Goal: Information Seeking & Learning: Learn about a topic

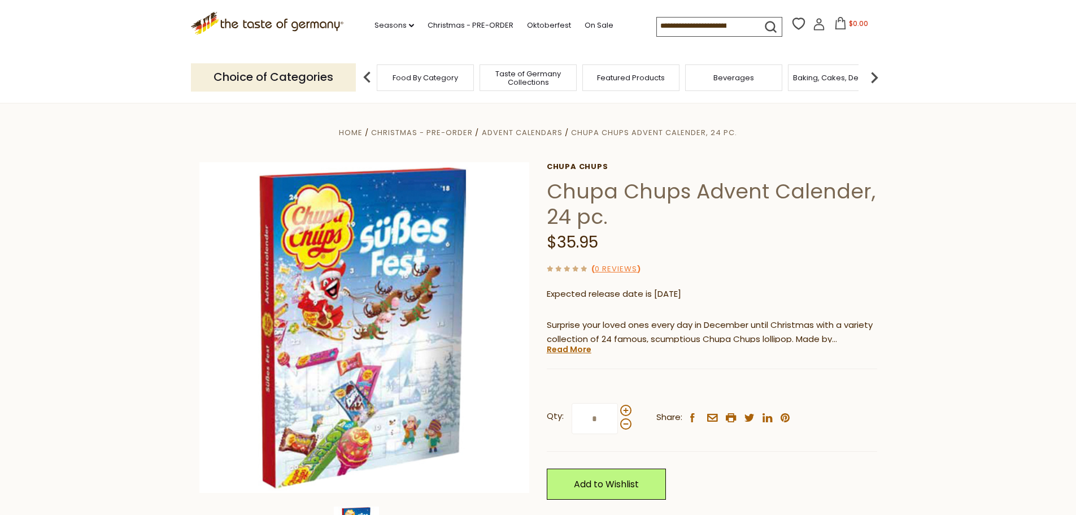
click at [746, 23] on input at bounding box center [704, 26] width 95 height 16
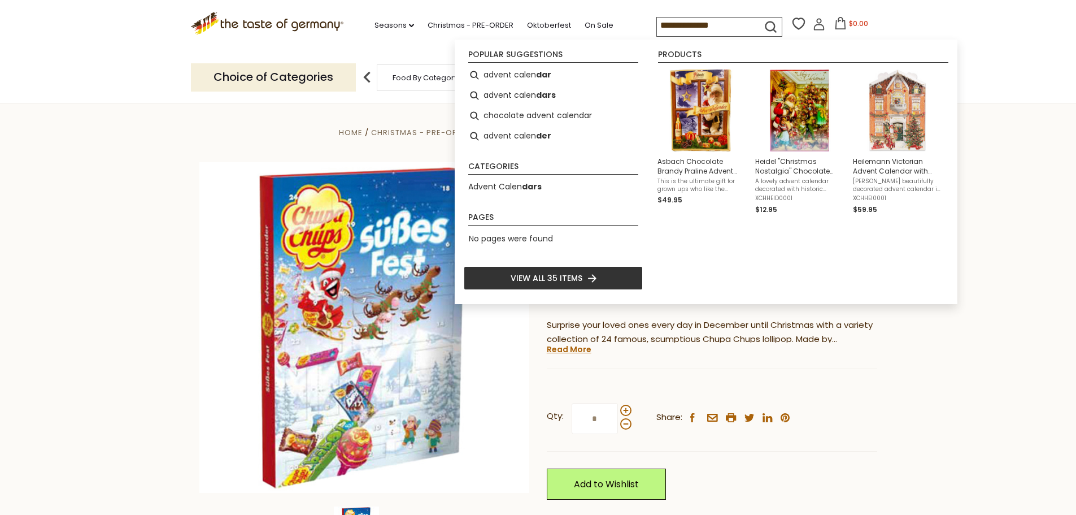
type input "**********"
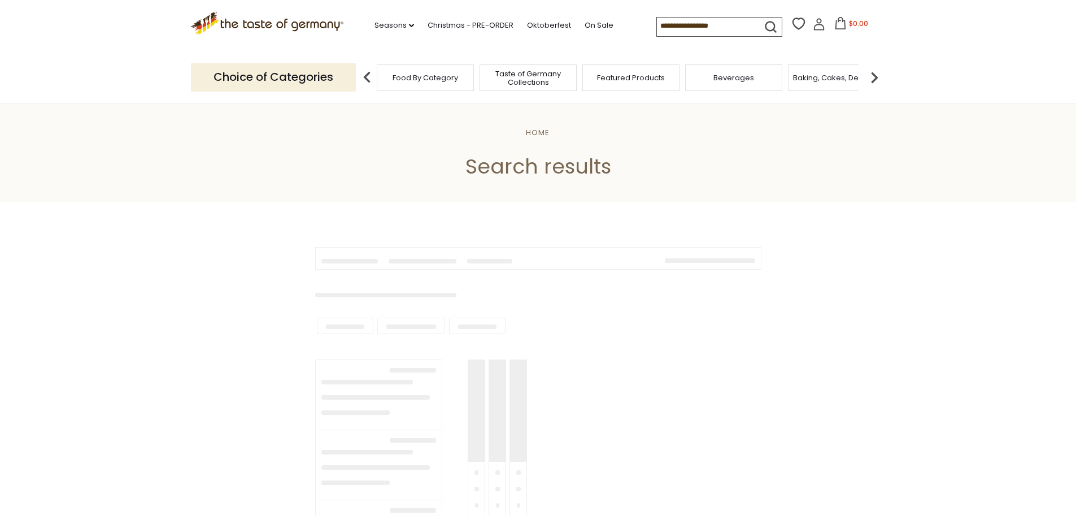
type input "**********"
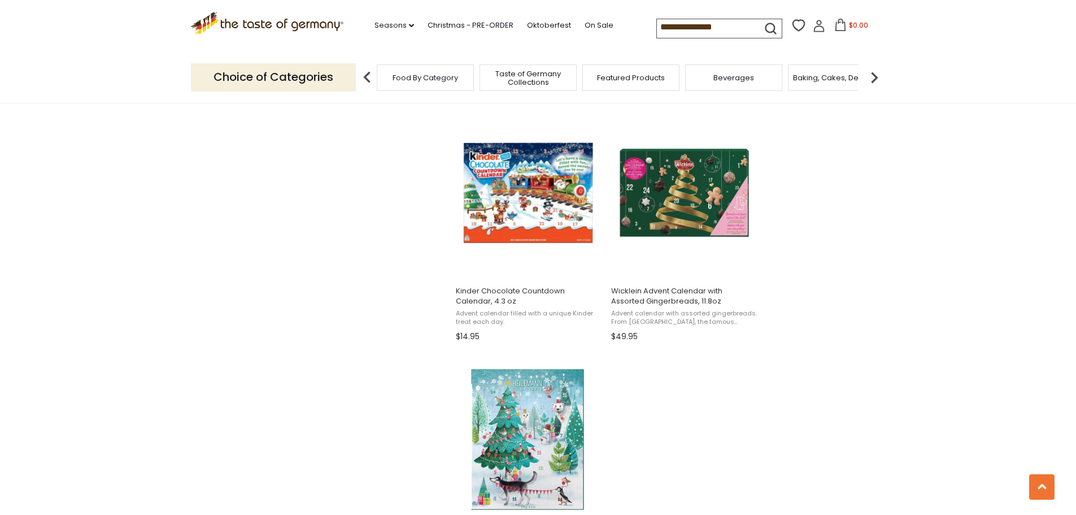
scroll to position [1695, 0]
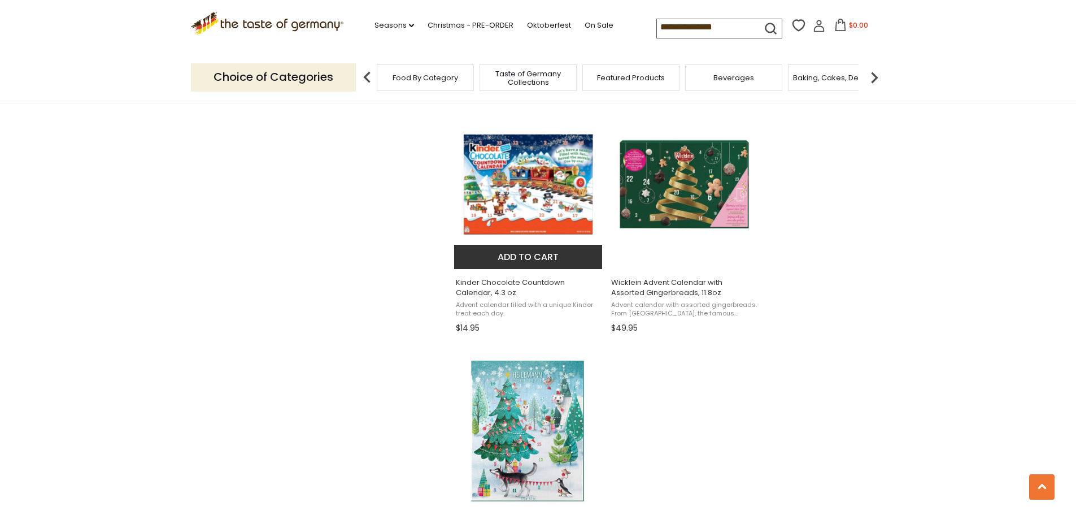
click at [543, 163] on img "Kinder Chocolate Countdown Calendar, 4.3 oz" at bounding box center [529, 185] width 150 height 150
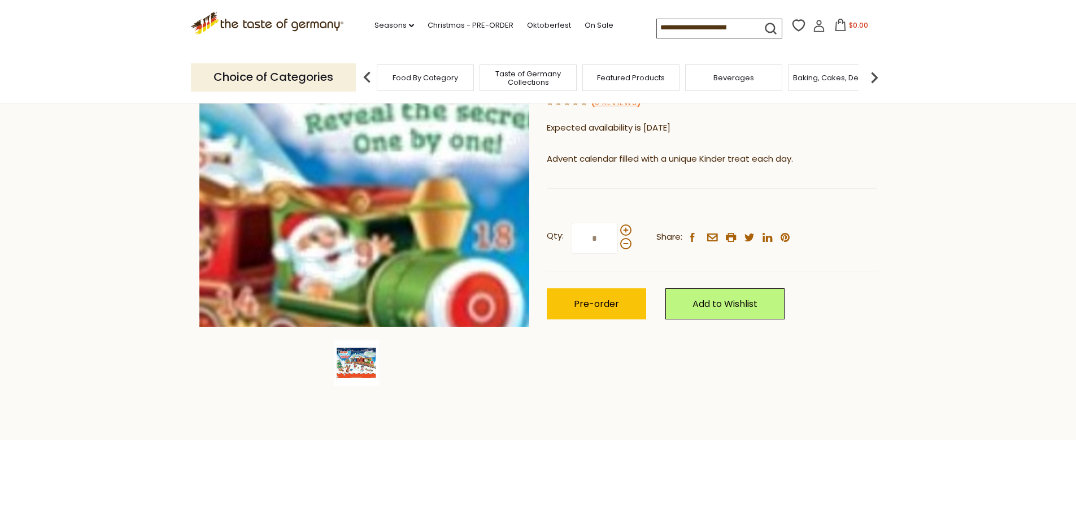
scroll to position [169, 0]
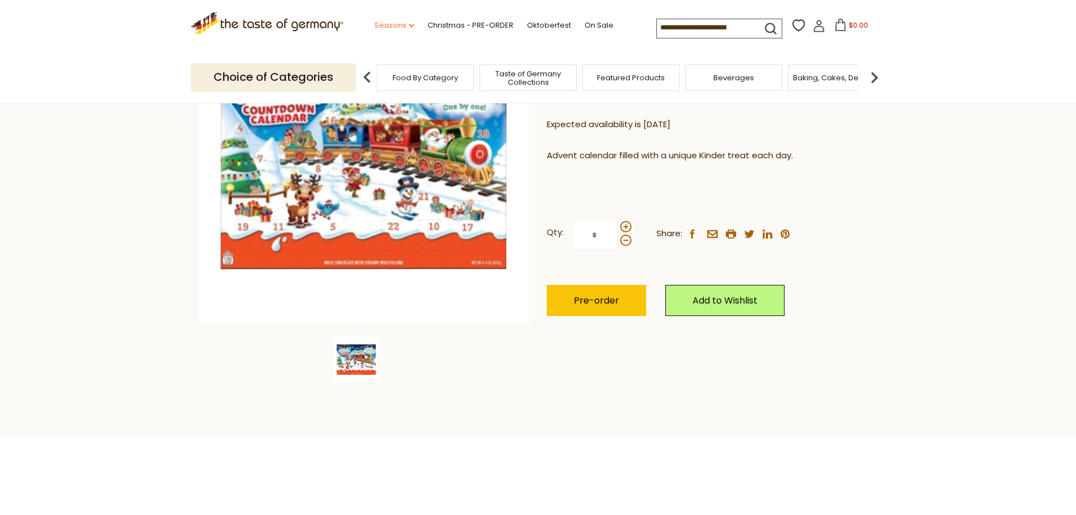
click at [381, 24] on link "Seasons dropdown_arrow" at bounding box center [395, 25] width 40 height 12
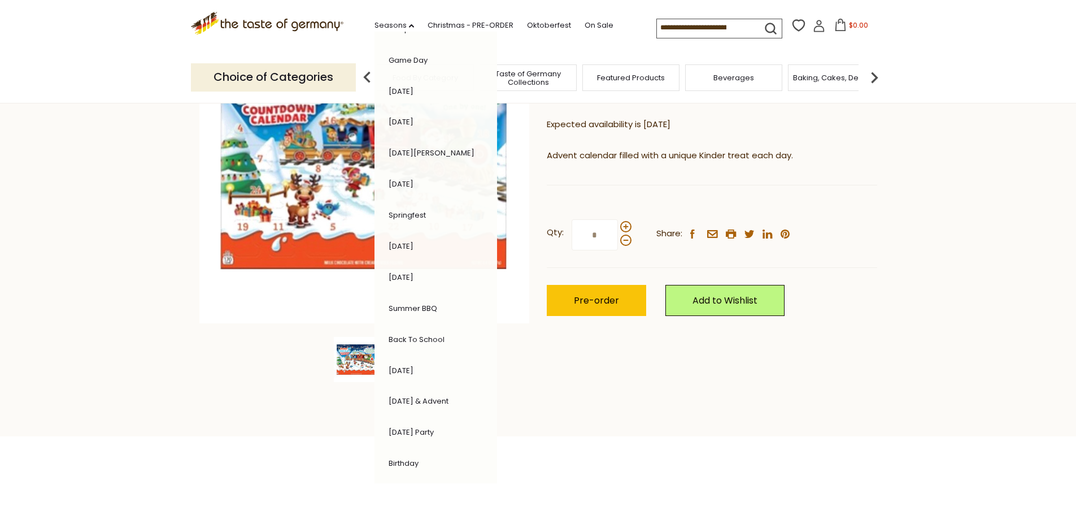
scroll to position [113, 0]
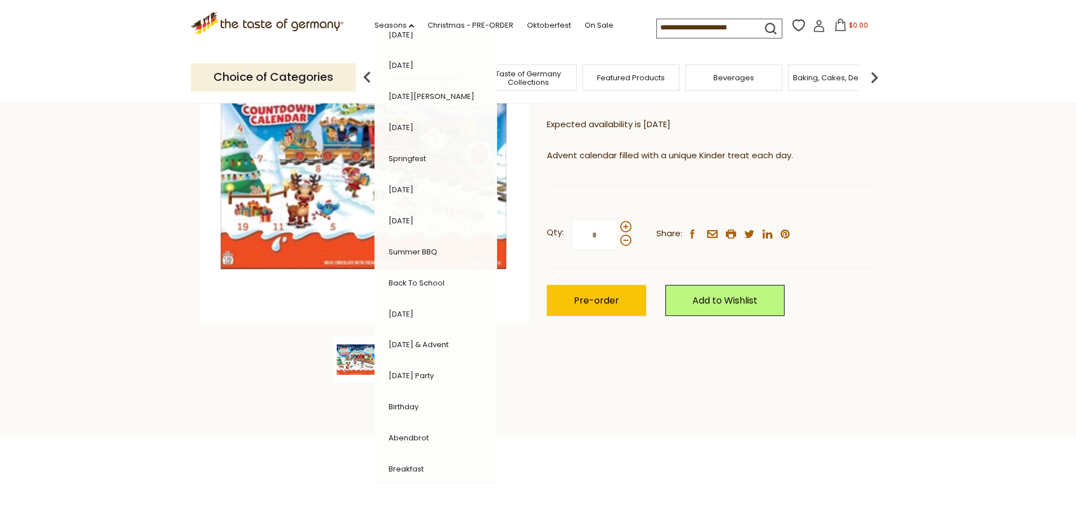
click at [449, 343] on link "[DATE] & Advent" at bounding box center [419, 344] width 60 height 11
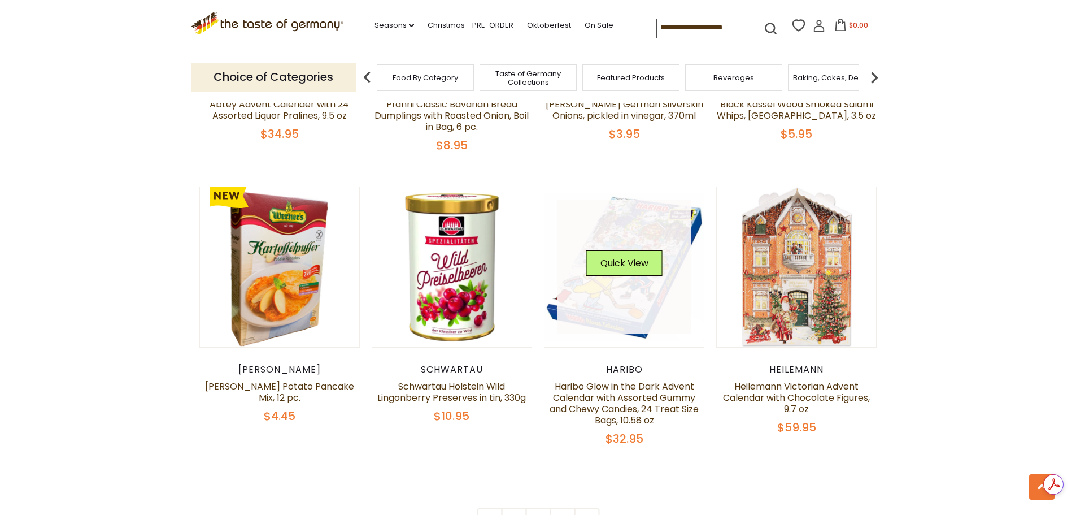
click at [627, 275] on link at bounding box center [624, 267] width 134 height 134
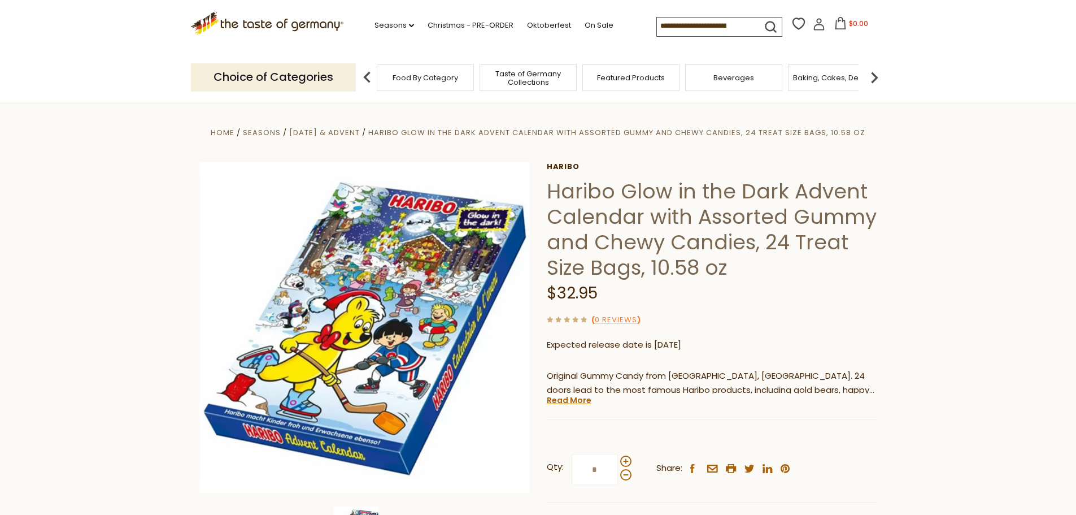
click at [734, 82] on span "Beverages" at bounding box center [734, 77] width 41 height 8
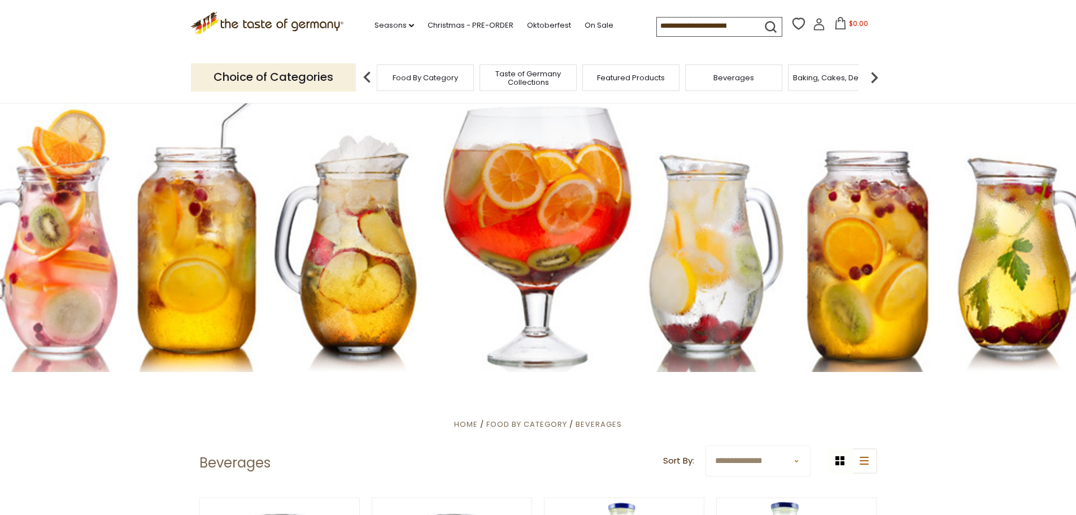
click at [530, 75] on span "Taste of Germany Collections" at bounding box center [528, 77] width 90 height 17
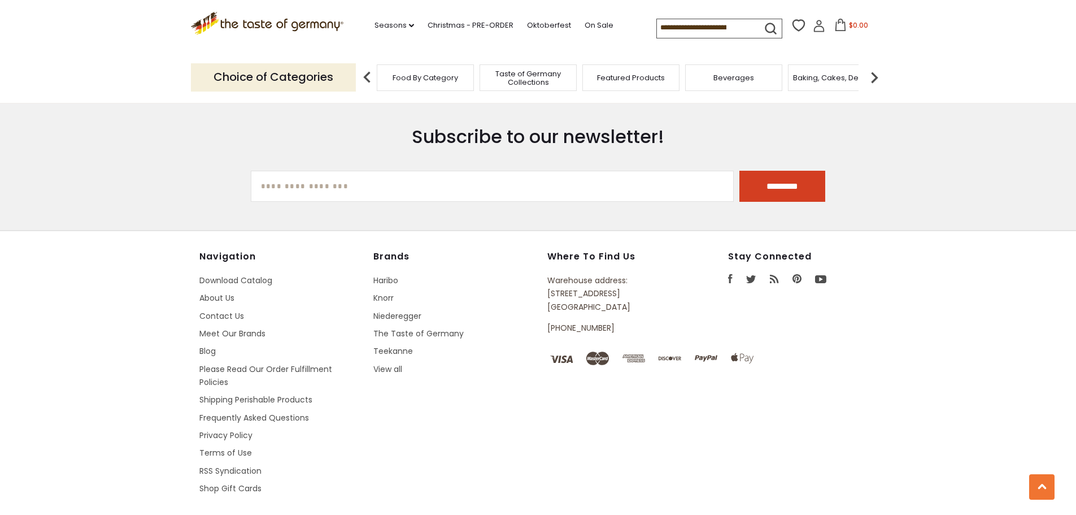
scroll to position [3042, 0]
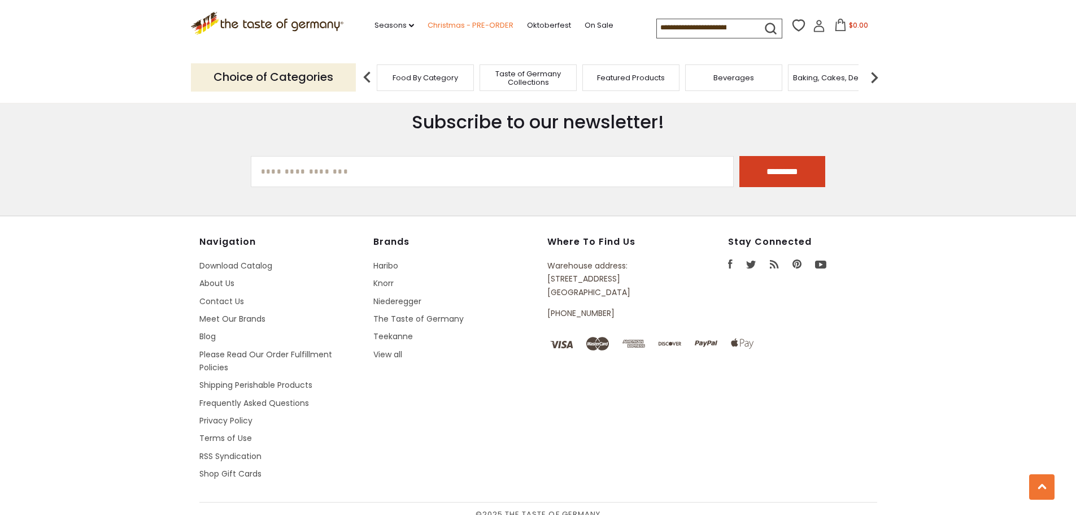
click at [450, 22] on link "Christmas - PRE-ORDER" at bounding box center [471, 25] width 86 height 12
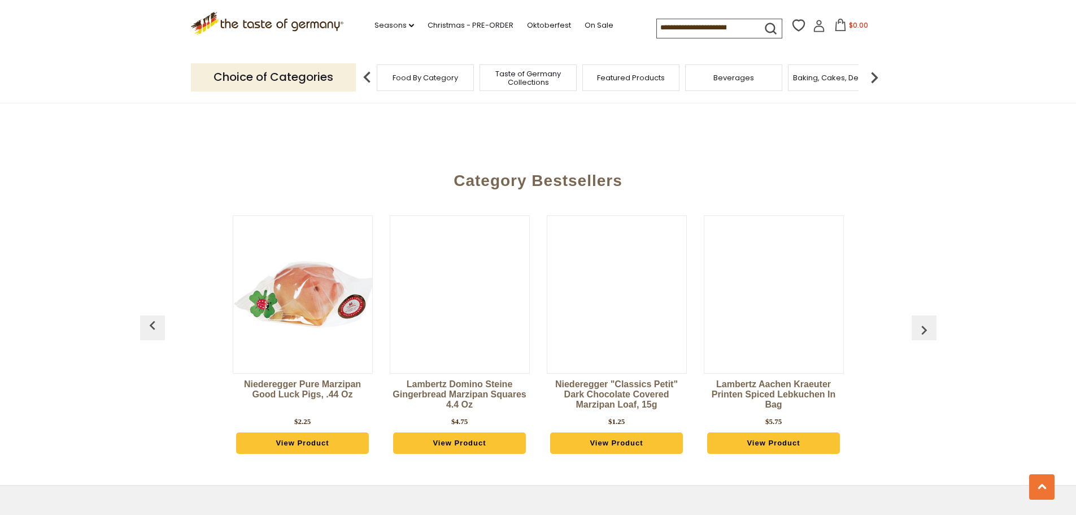
scroll to position [2825, 0]
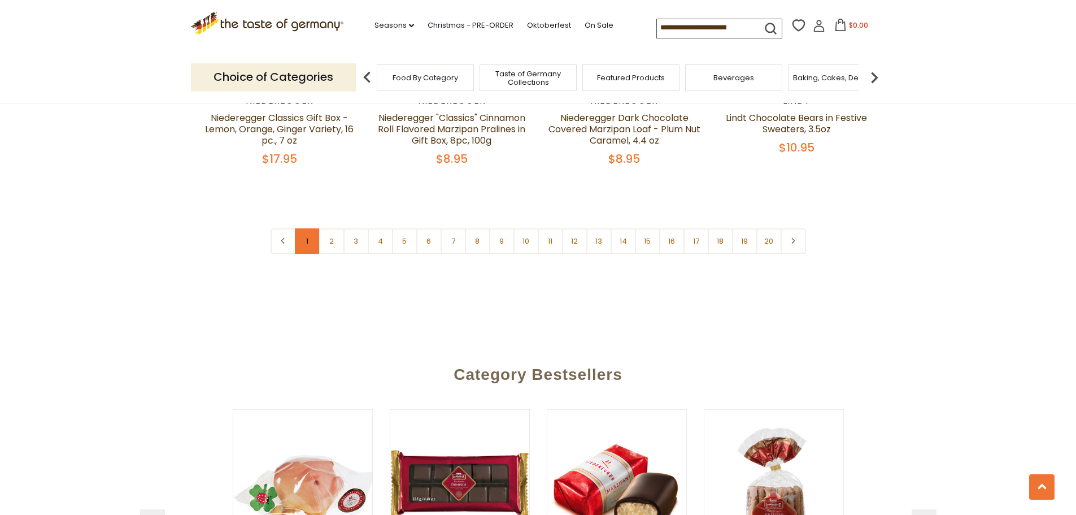
click at [308, 228] on link "1" at bounding box center [307, 240] width 25 height 25
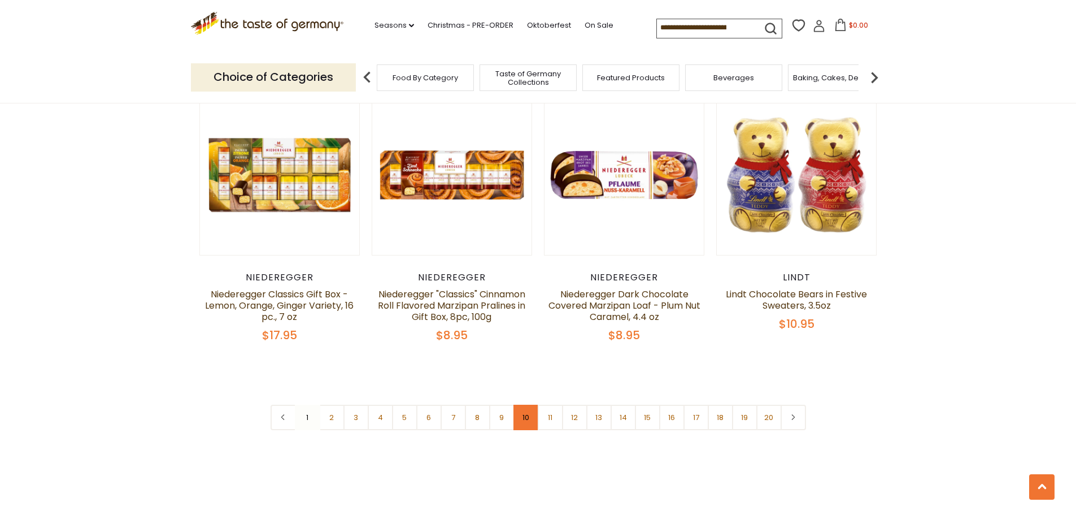
click at [525, 405] on link "10" at bounding box center [526, 417] width 25 height 25
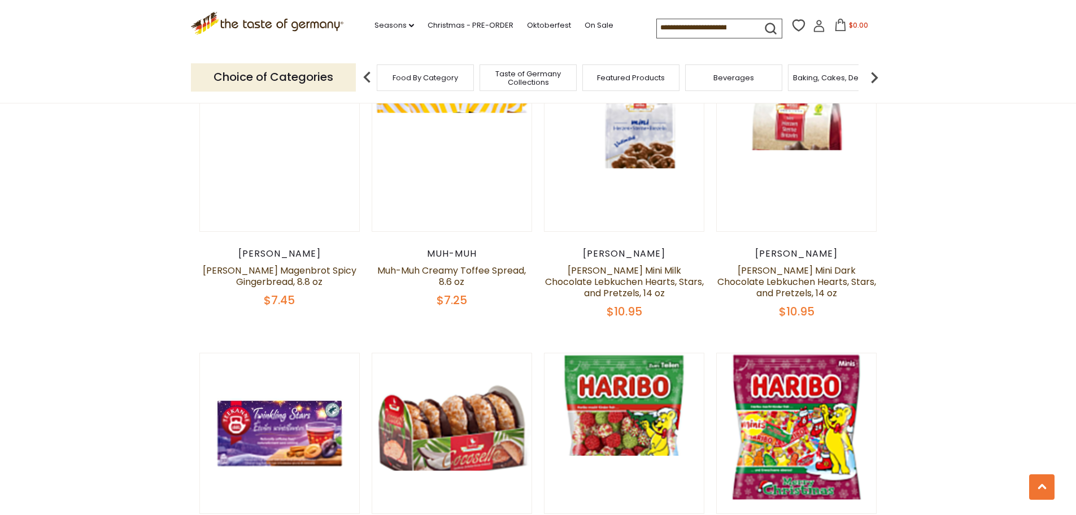
scroll to position [1688, 0]
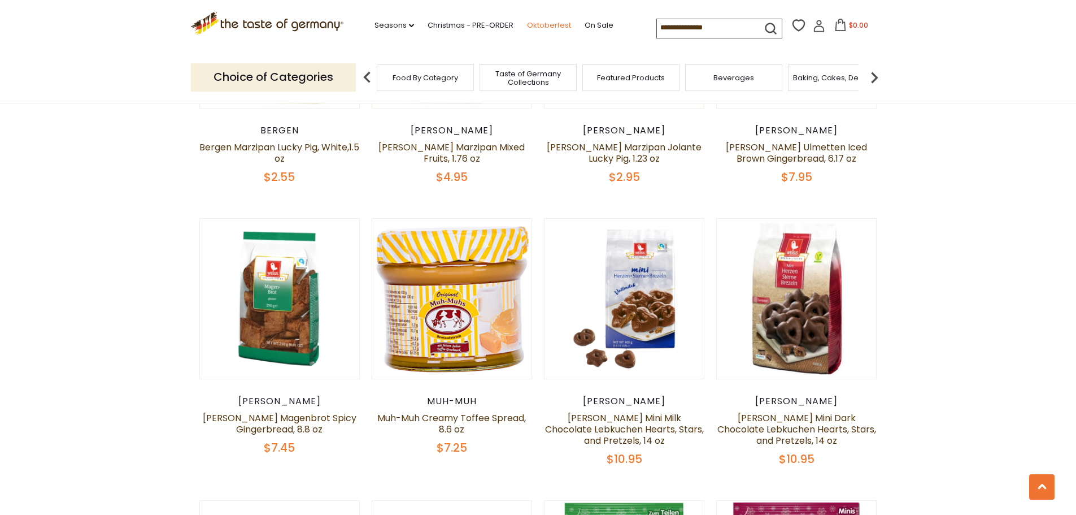
click at [545, 25] on link "Oktoberfest" at bounding box center [549, 25] width 44 height 12
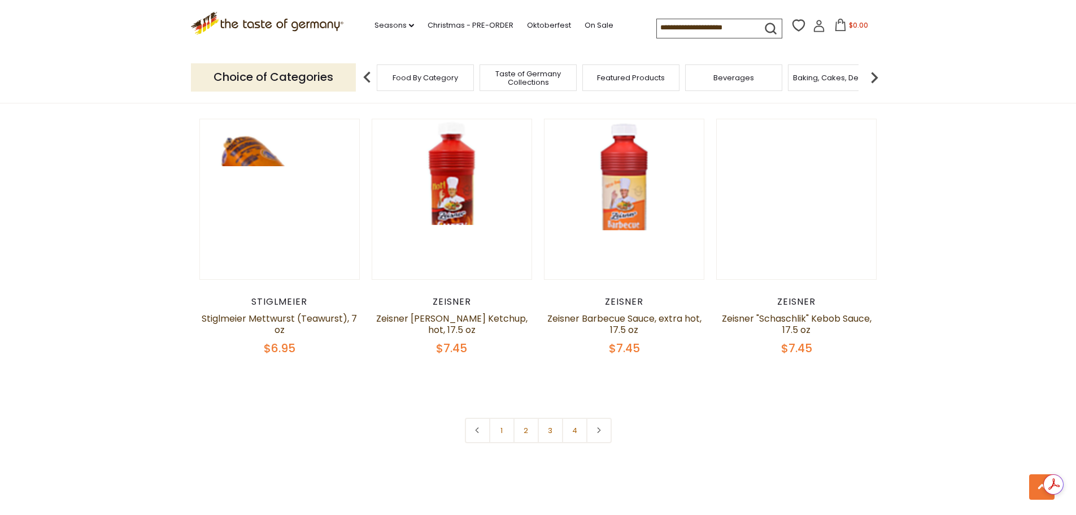
scroll to position [2655, 0]
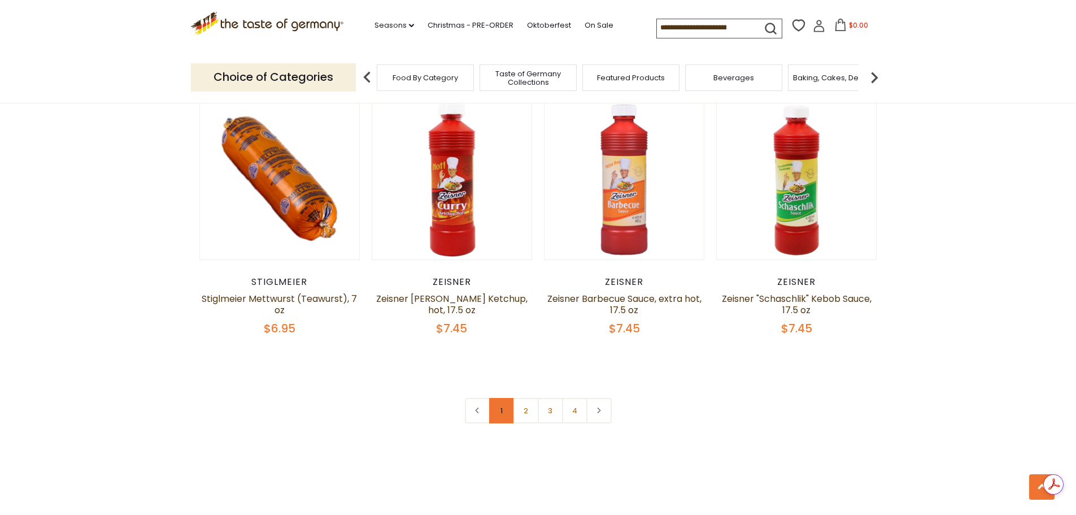
click at [502, 398] on link "1" at bounding box center [501, 410] width 25 height 25
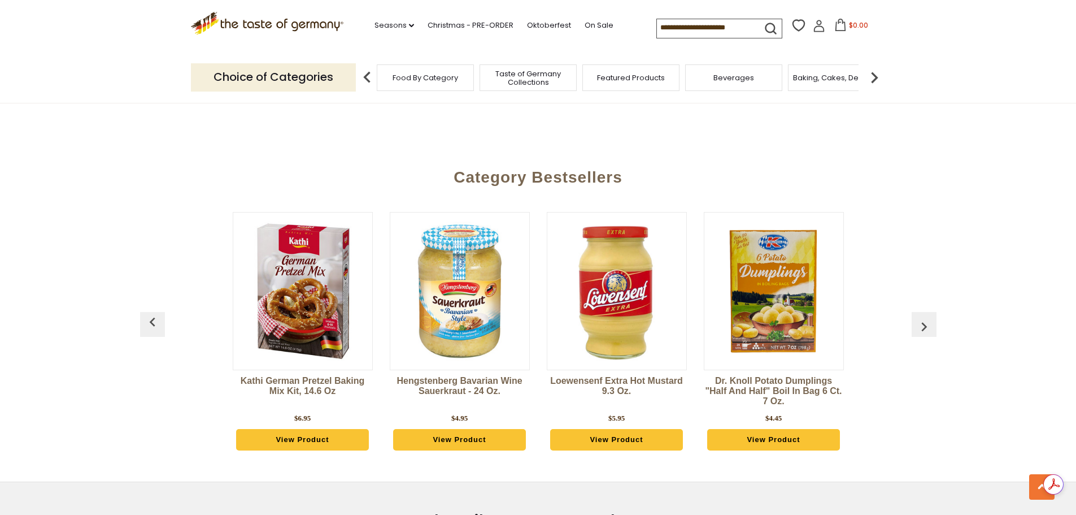
scroll to position [2845, 0]
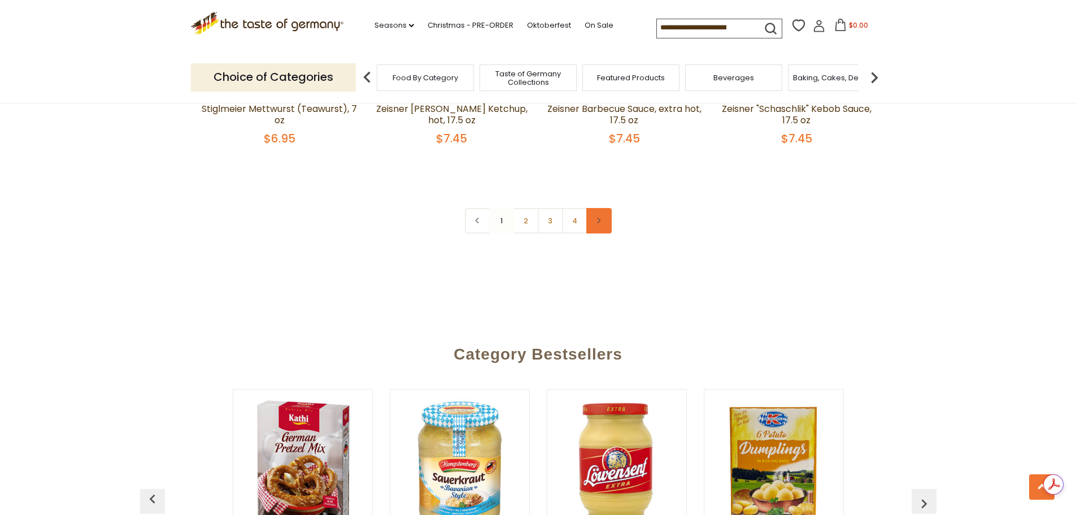
click at [599, 218] on use at bounding box center [599, 221] width 3 height 6
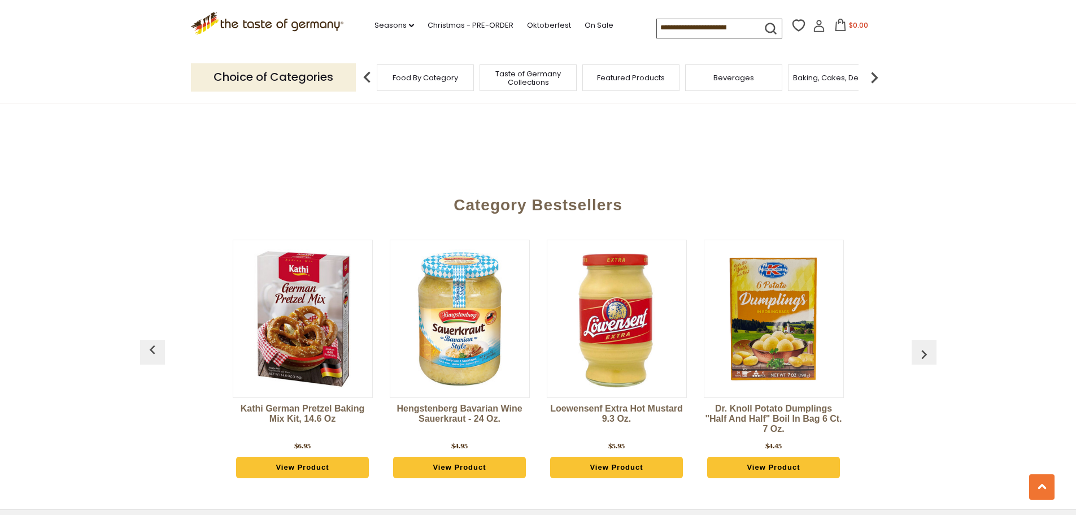
scroll to position [2825, 0]
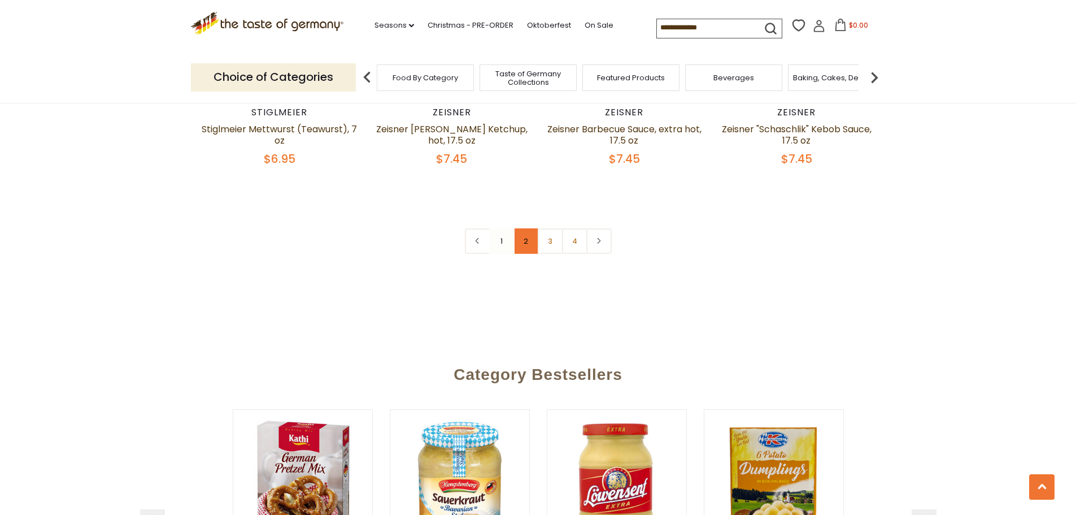
click at [529, 228] on link "2" at bounding box center [526, 240] width 25 height 25
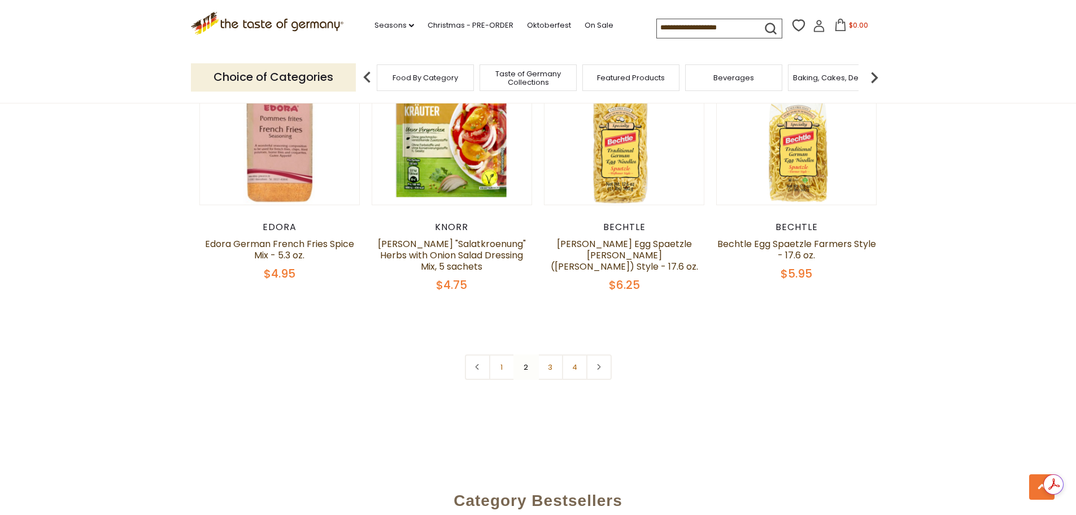
scroll to position [2761, 0]
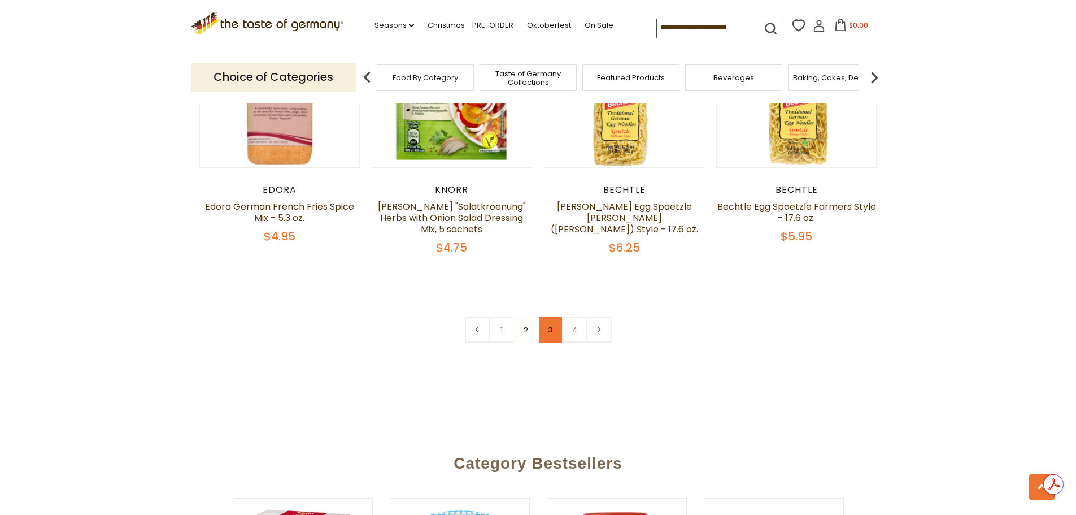
click at [550, 317] on link "3" at bounding box center [550, 329] width 25 height 25
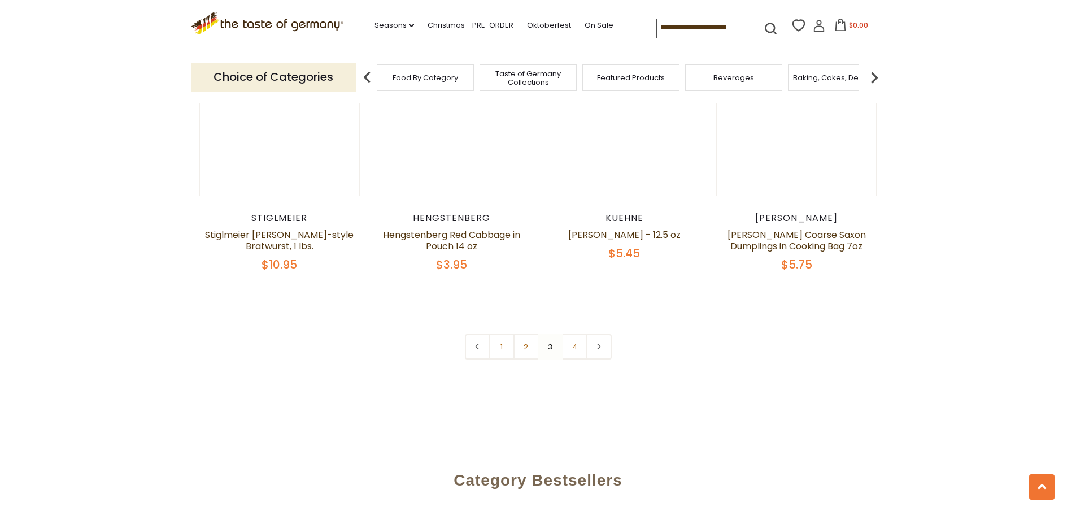
scroll to position [2705, 0]
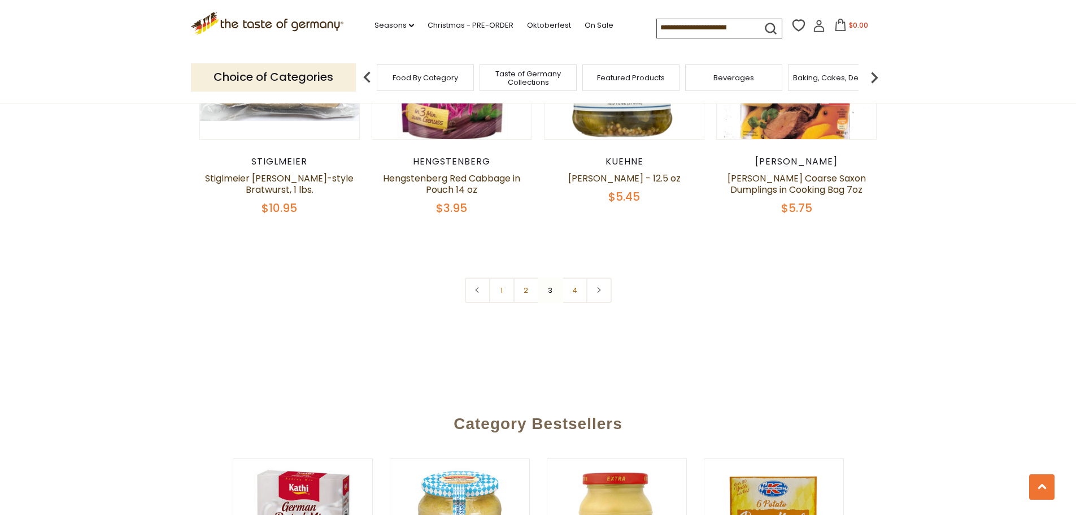
click at [550, 282] on nav "1 2 3 4" at bounding box center [538, 289] width 147 height 25
click at [573, 281] on link "4" at bounding box center [574, 289] width 25 height 25
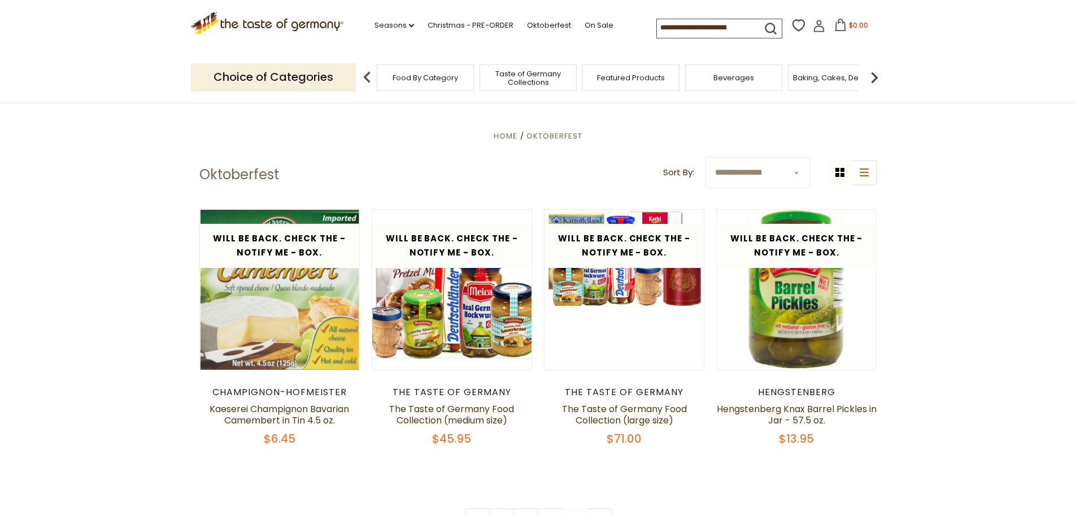
scroll to position [276, 0]
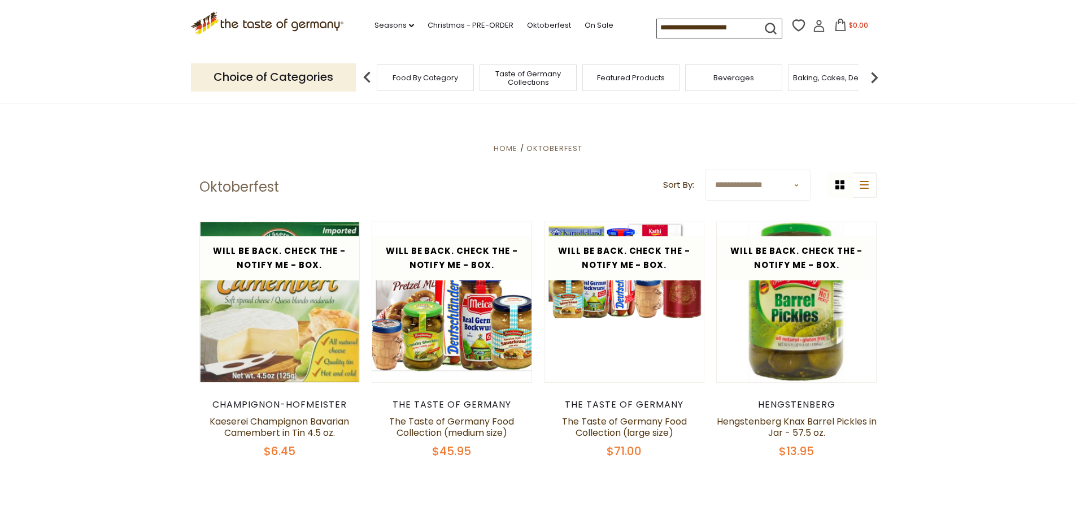
click at [730, 83] on div "Beverages" at bounding box center [733, 77] width 97 height 27
click at [749, 86] on div "Beverages" at bounding box center [733, 77] width 97 height 27
click at [749, 86] on div "Beverages" at bounding box center [728, 77] width 97 height 27
click at [873, 76] on img at bounding box center [874, 77] width 23 height 23
click at [874, 76] on img at bounding box center [874, 77] width 23 height 23
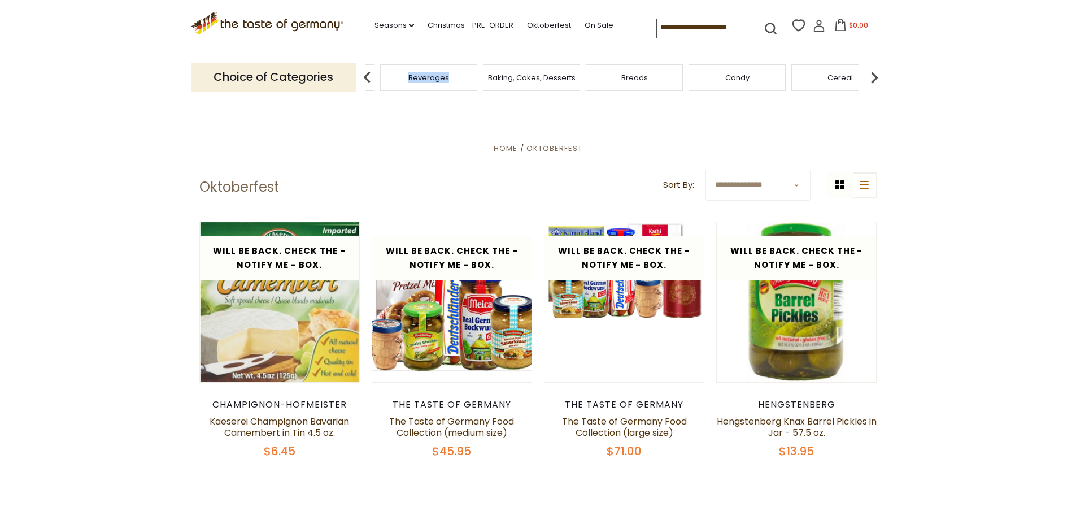
click at [874, 76] on img at bounding box center [874, 77] width 23 height 23
click at [589, 84] on div "Candy" at bounding box center [587, 77] width 97 height 27
click at [613, 81] on div "Candy" at bounding box center [587, 77] width 97 height 27
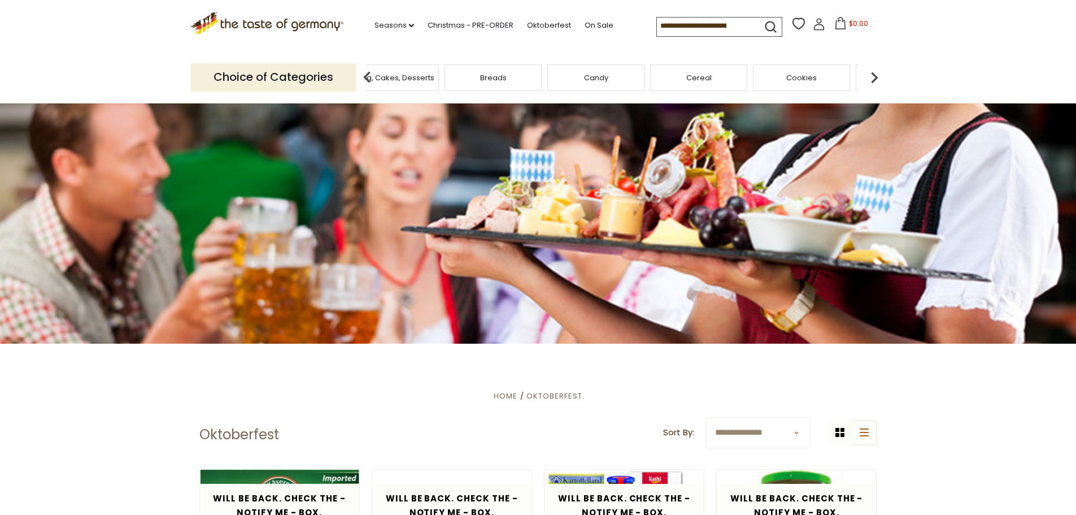
scroll to position [0, 0]
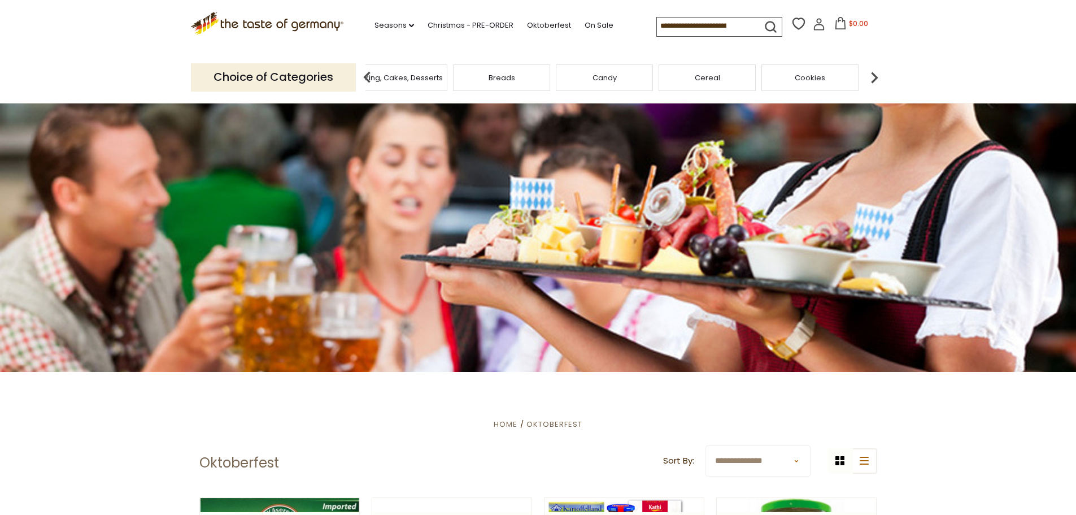
click at [710, 82] on span "Cereal" at bounding box center [707, 77] width 25 height 8
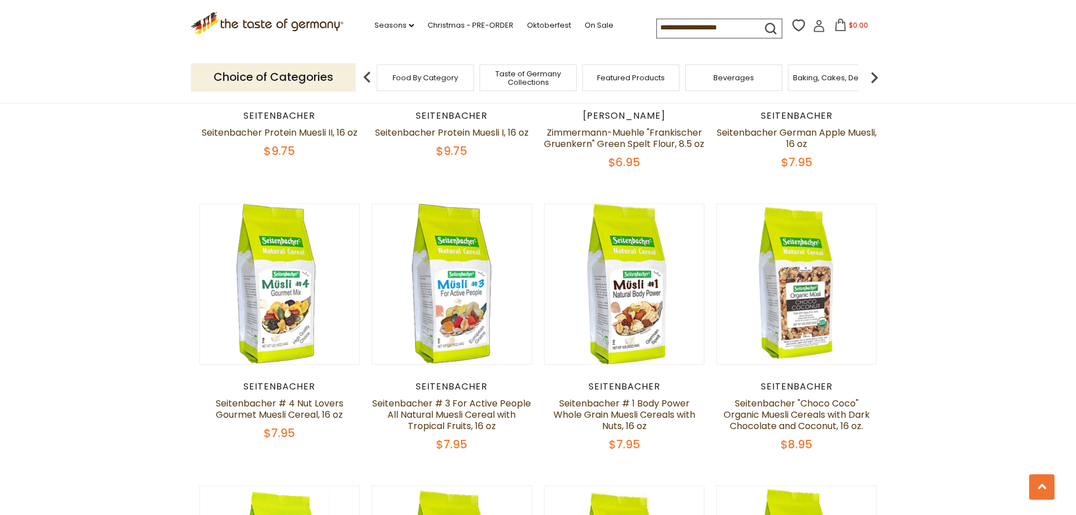
scroll to position [387, 0]
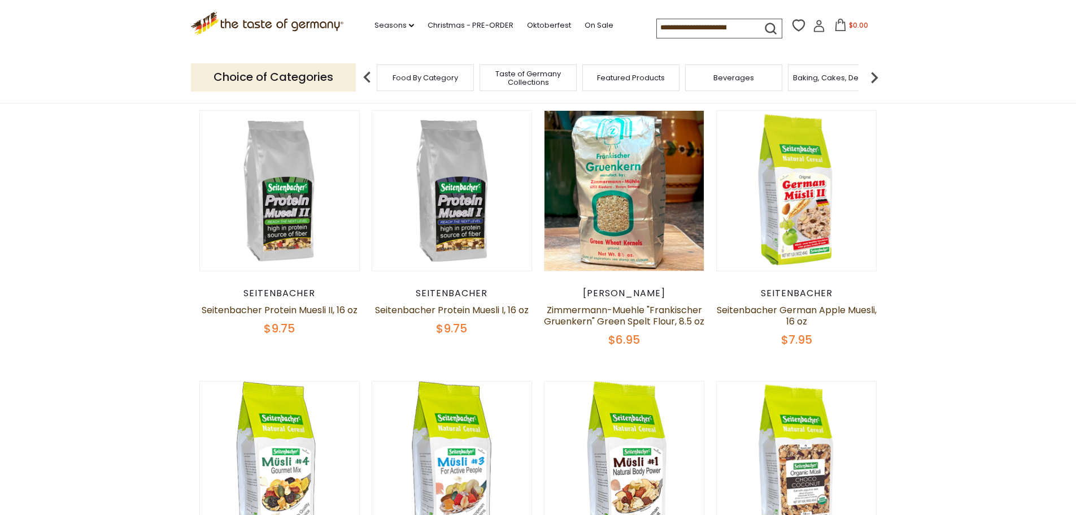
click at [729, 84] on div "Beverages" at bounding box center [733, 77] width 97 height 27
click at [732, 77] on span "Beverages" at bounding box center [728, 77] width 41 height 8
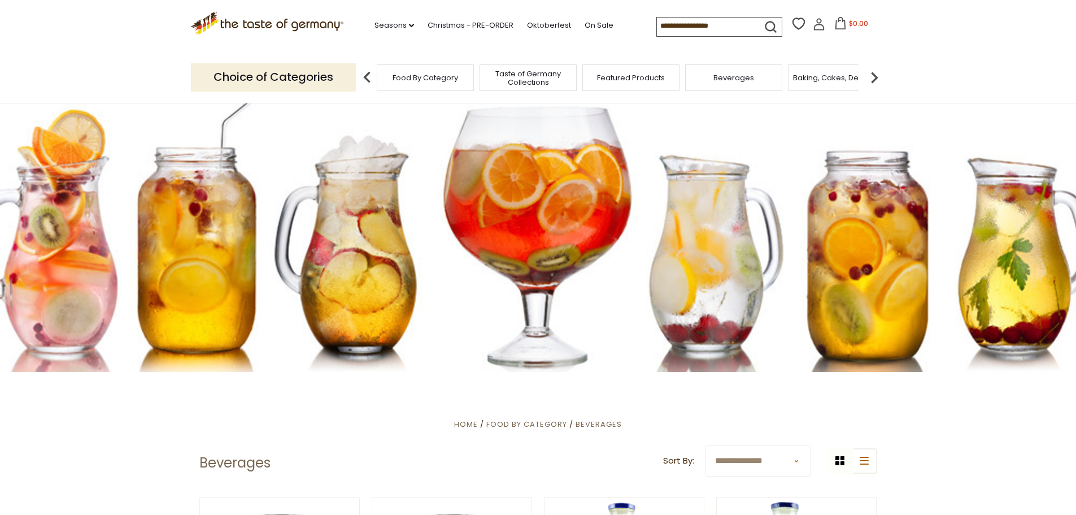
click at [871, 74] on img at bounding box center [874, 77] width 23 height 23
click at [873, 76] on img at bounding box center [874, 77] width 23 height 23
click at [650, 75] on span "Cookies" at bounding box center [649, 77] width 31 height 8
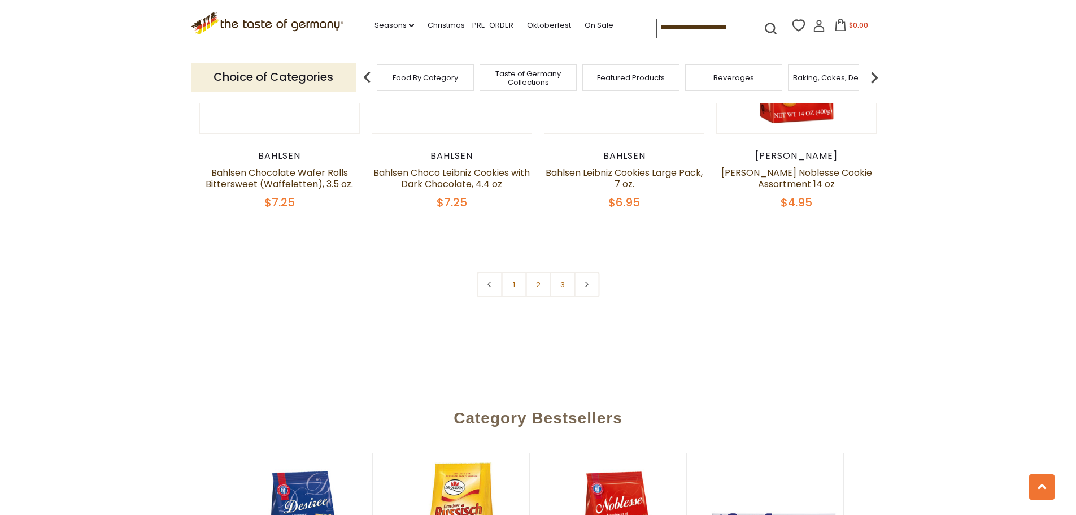
scroll to position [2768, 0]
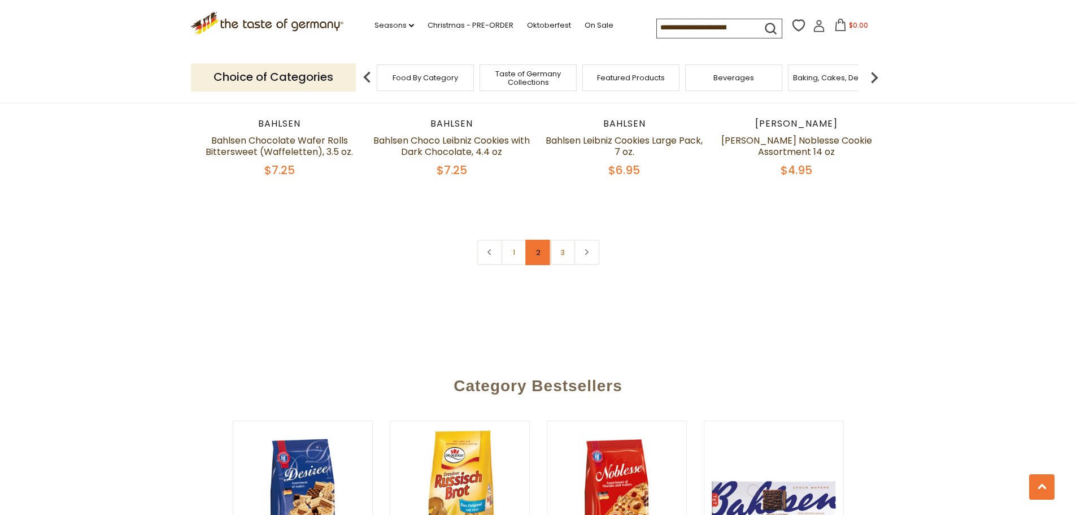
click at [537, 251] on link "2" at bounding box center [537, 252] width 25 height 25
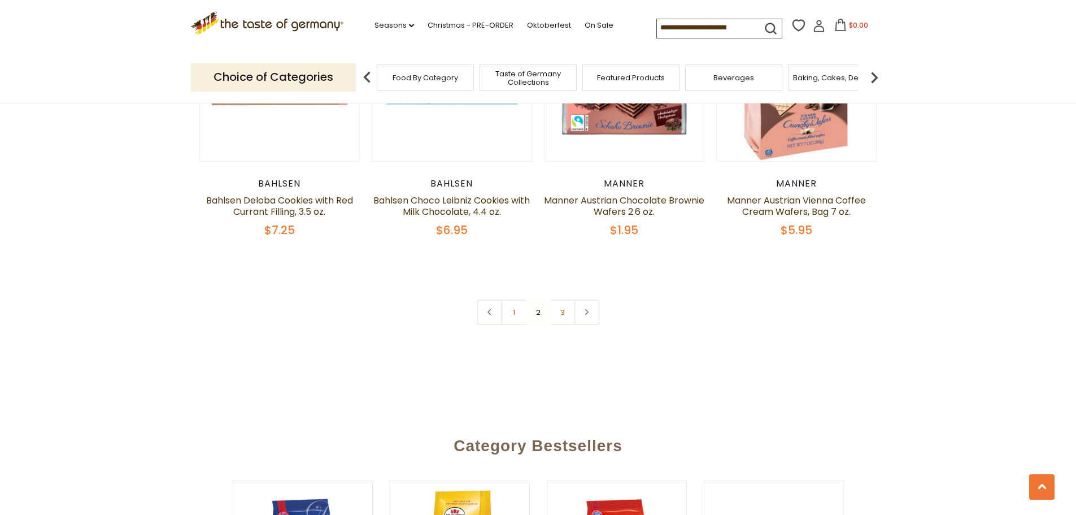
scroll to position [2705, 0]
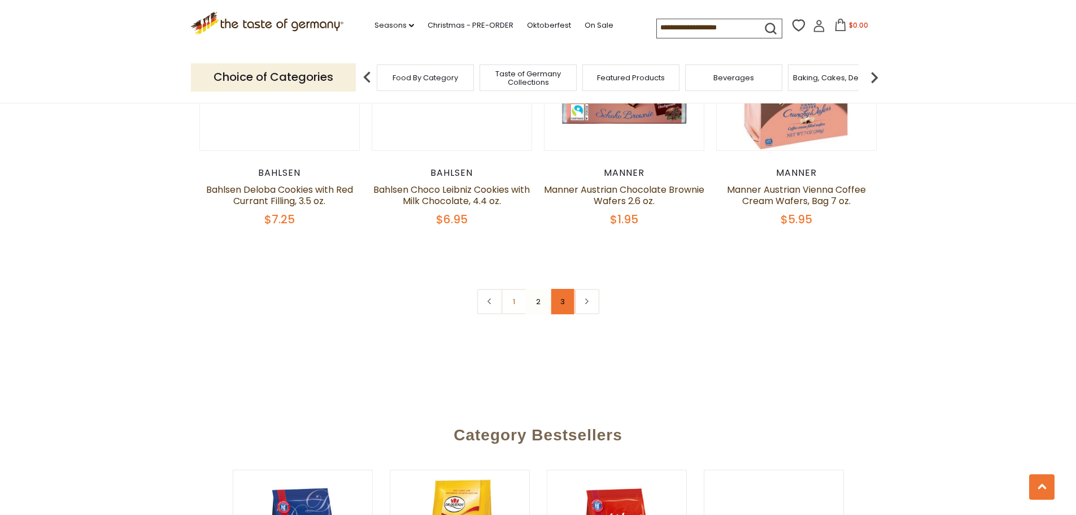
click at [560, 299] on link "3" at bounding box center [562, 301] width 25 height 25
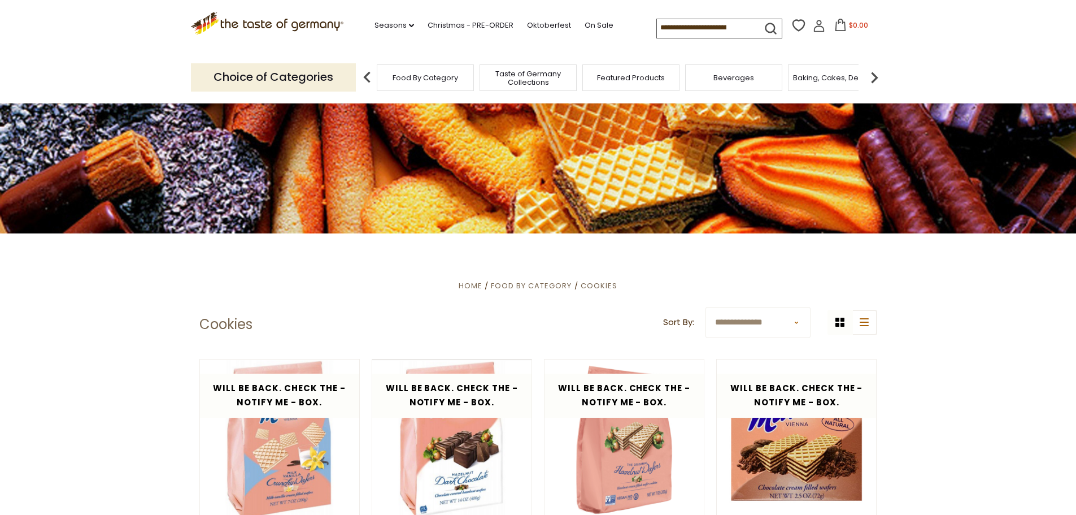
scroll to position [163, 0]
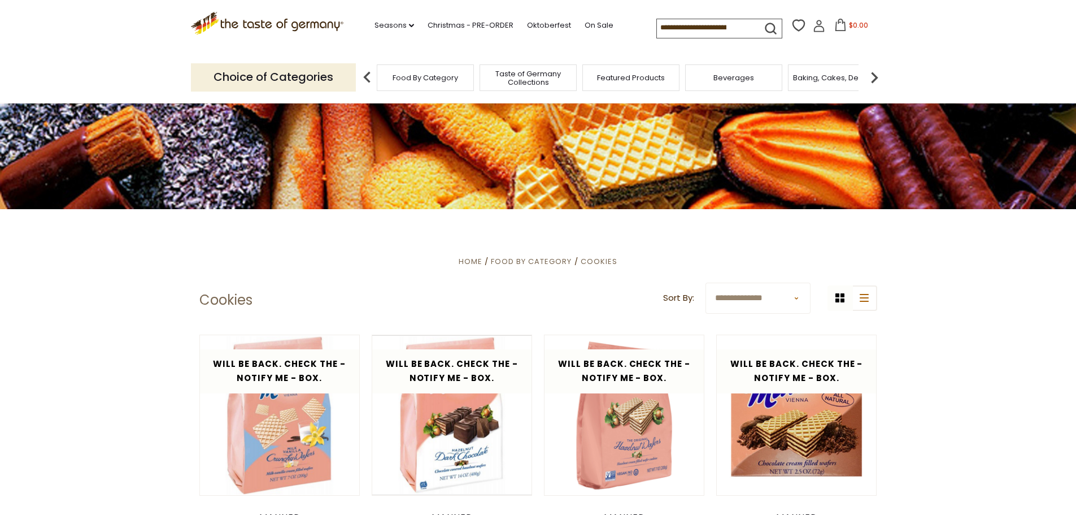
click at [873, 75] on img at bounding box center [874, 77] width 23 height 23
click at [873, 74] on img at bounding box center [874, 77] width 23 height 23
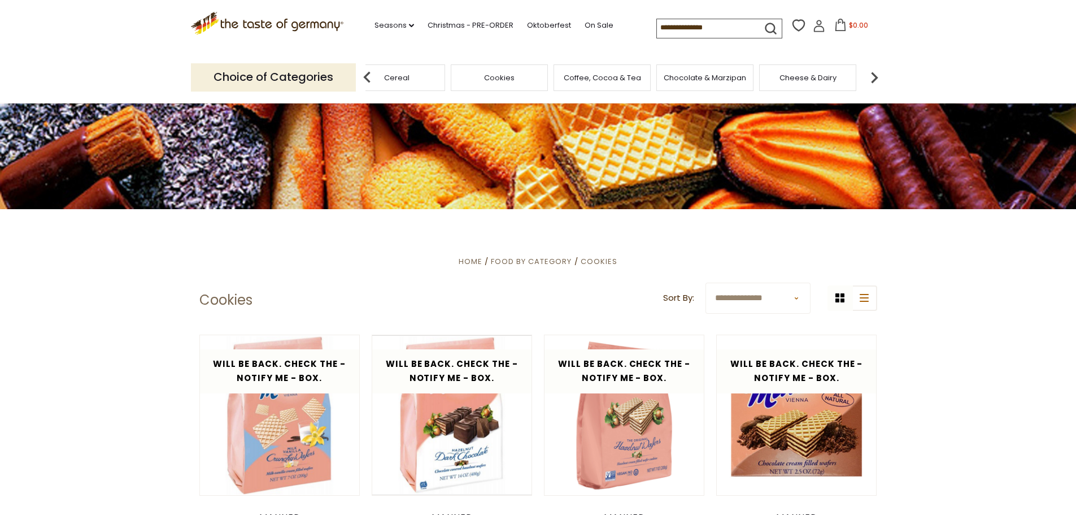
click at [797, 76] on span "Cheese & Dairy" at bounding box center [808, 77] width 57 height 8
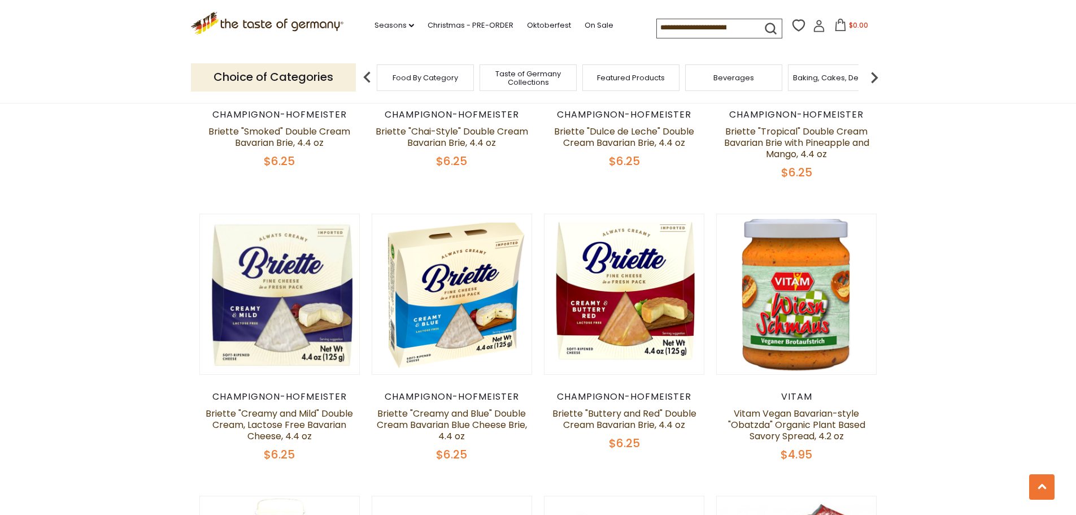
scroll to position [565, 0]
click at [392, 24] on link "Seasons dropdown_arrow" at bounding box center [395, 25] width 40 height 12
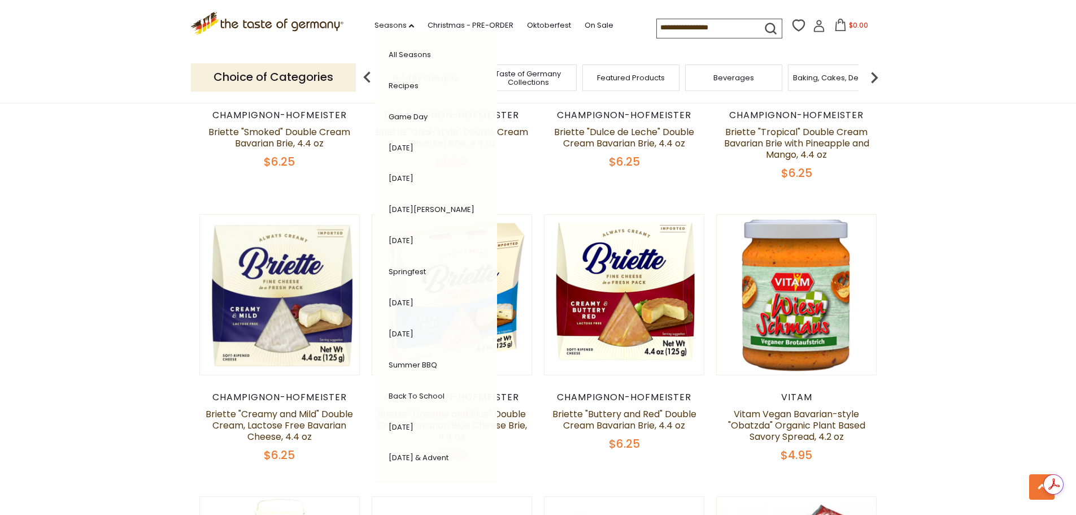
scroll to position [0, 0]
